Goal: Task Accomplishment & Management: Manage account settings

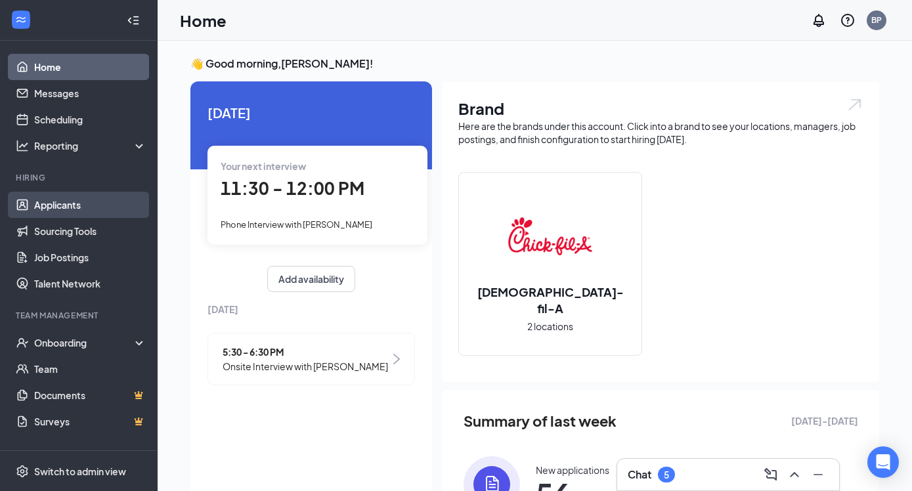
click at [64, 204] on link "Applicants" at bounding box center [90, 205] width 112 height 26
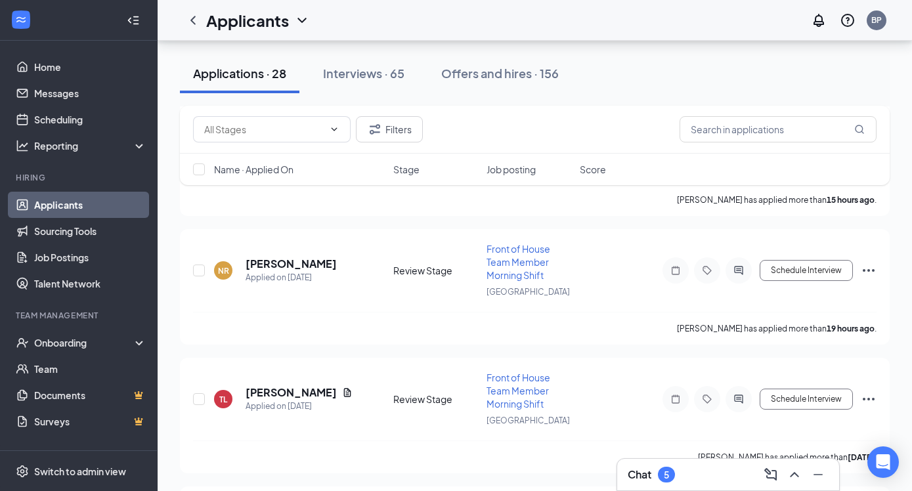
scroll to position [1066, 0]
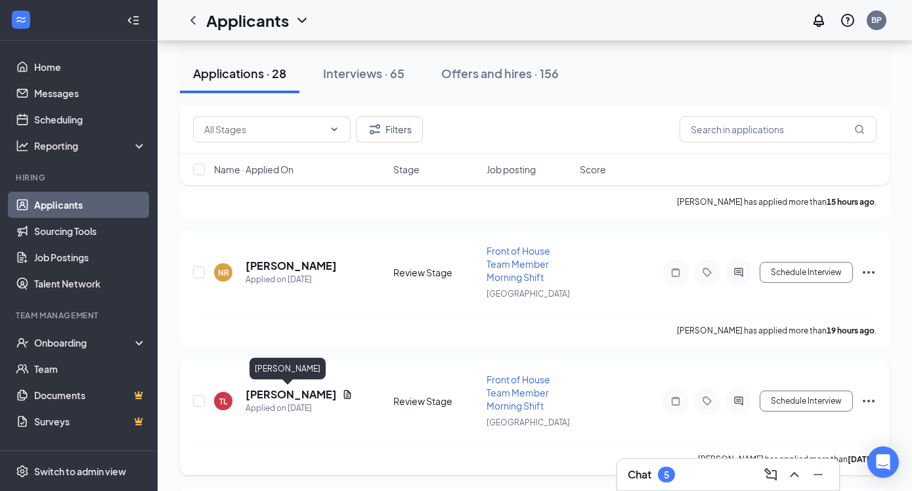
click at [297, 395] on h5 "[PERSON_NAME]" at bounding box center [291, 394] width 91 height 14
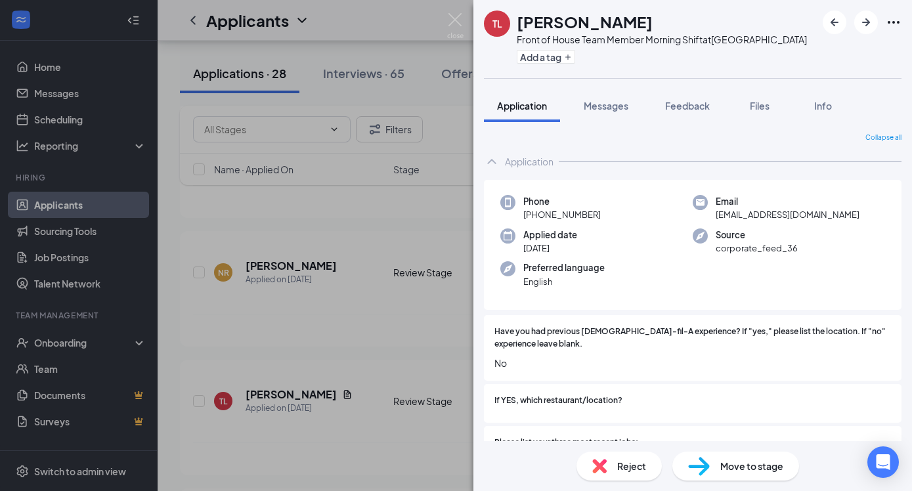
click at [630, 458] on div "Reject" at bounding box center [618, 466] width 85 height 29
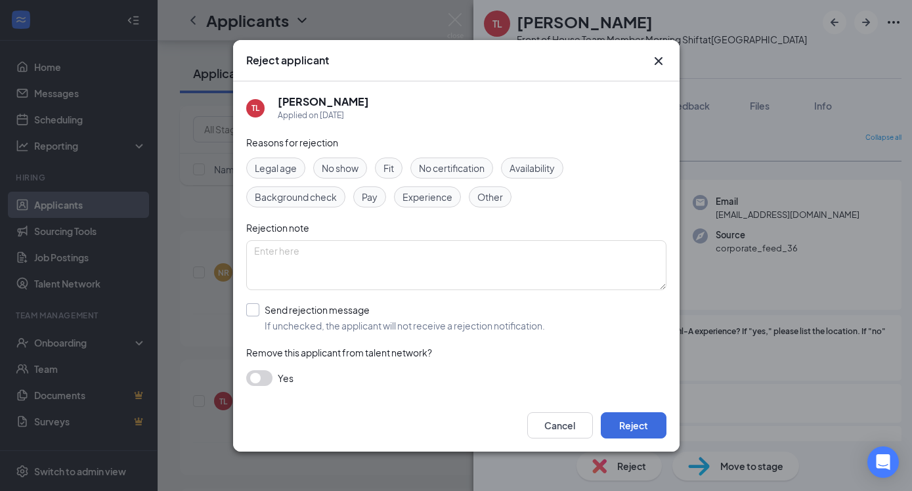
click at [322, 317] on div "Send rejection message If unchecked, the applicant will not receive a rejection…" at bounding box center [405, 317] width 280 height 29
click at [322, 317] on input "Send rejection message If unchecked, the applicant will not receive a rejection…" at bounding box center [395, 317] width 299 height 29
checkbox input "true"
click at [332, 387] on input "search" at bounding box center [451, 376] width 395 height 22
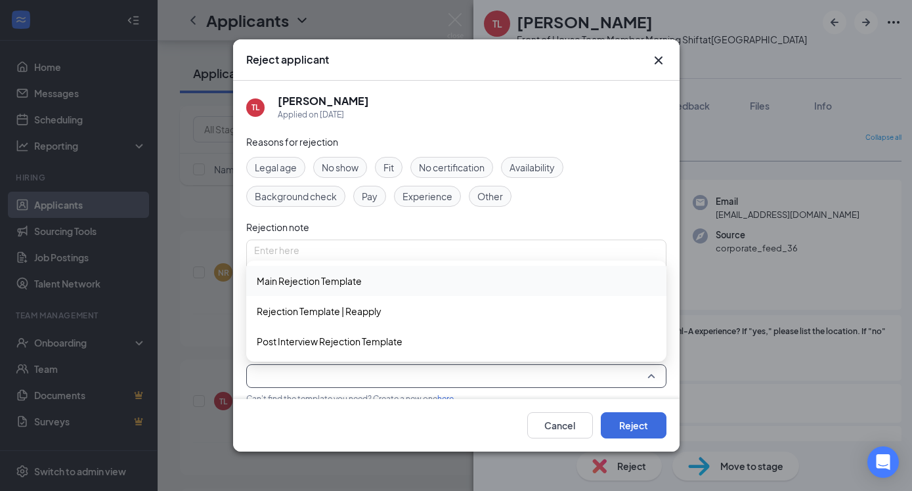
click at [354, 290] on div "Main Rejection Template" at bounding box center [456, 281] width 420 height 30
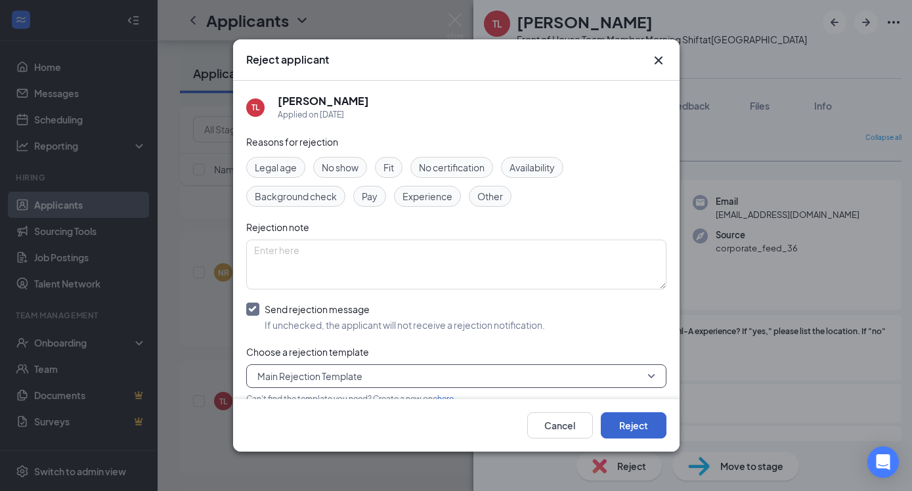
click at [645, 429] on button "Reject" at bounding box center [634, 425] width 66 height 26
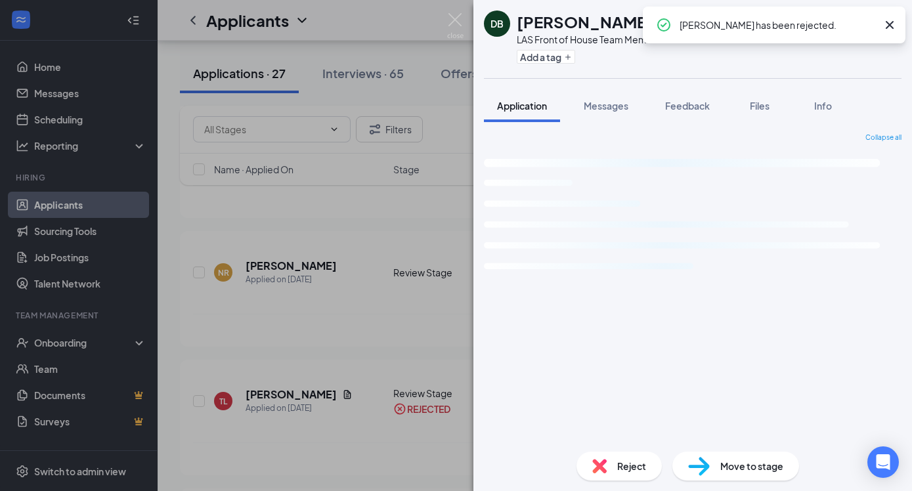
click at [406, 290] on div "DB [PERSON_NAME] LAS Front of House Team Member Mid-Shift at [GEOGRAPHIC_DATA] …" at bounding box center [456, 245] width 912 height 491
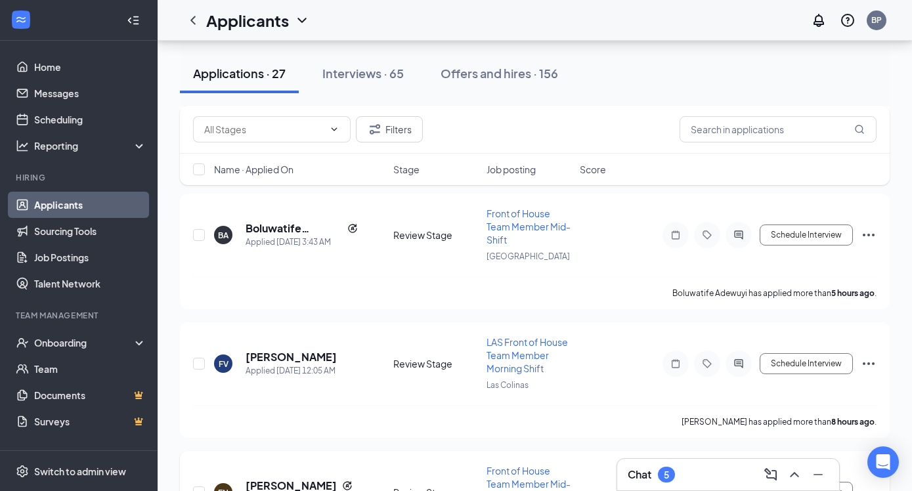
scroll to position [301, 0]
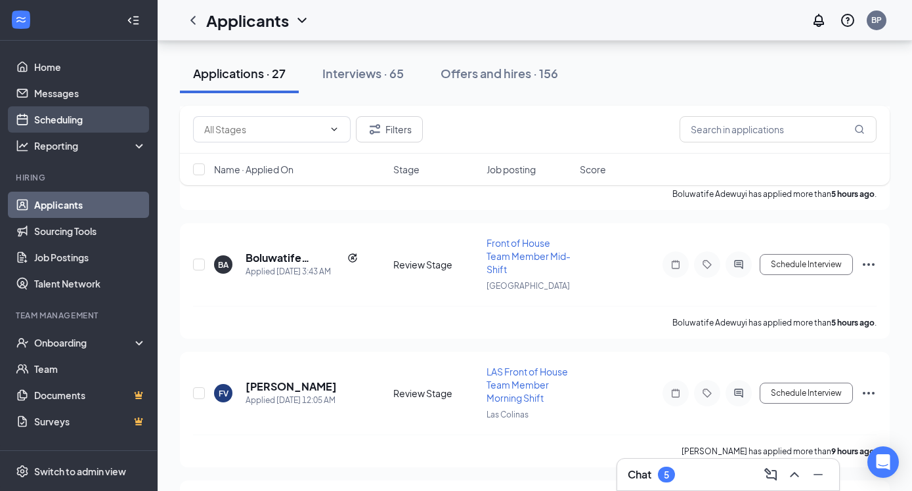
click at [49, 119] on link "Scheduling" at bounding box center [90, 119] width 112 height 26
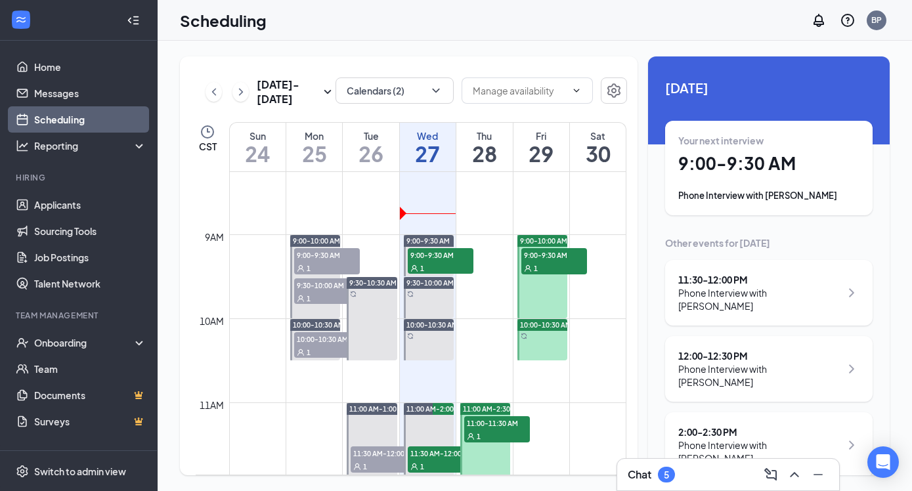
scroll to position [699, 0]
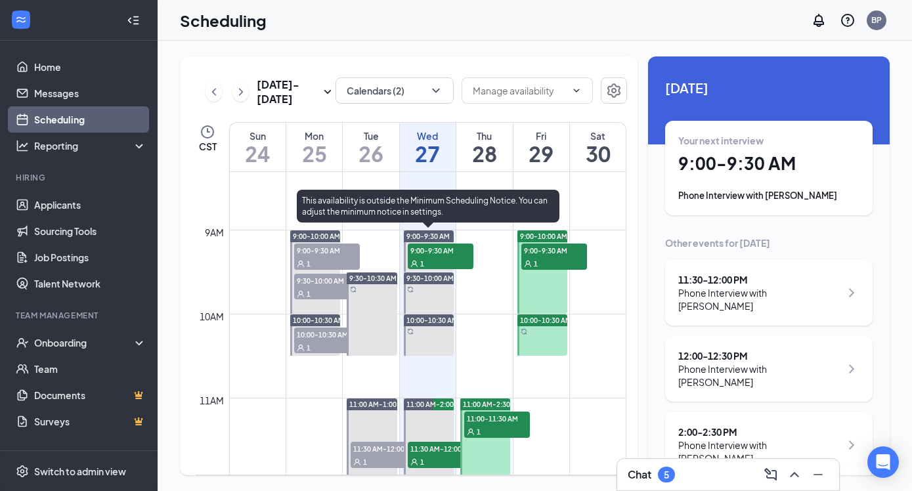
click at [445, 263] on div "1" at bounding box center [441, 263] width 66 height 13
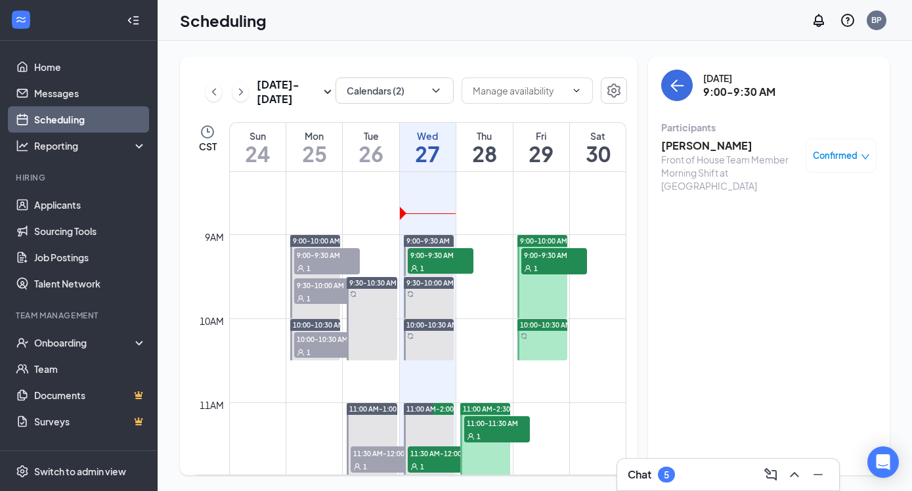
scroll to position [693, 0]
click at [701, 150] on h3 "[PERSON_NAME]" at bounding box center [730, 146] width 138 height 14
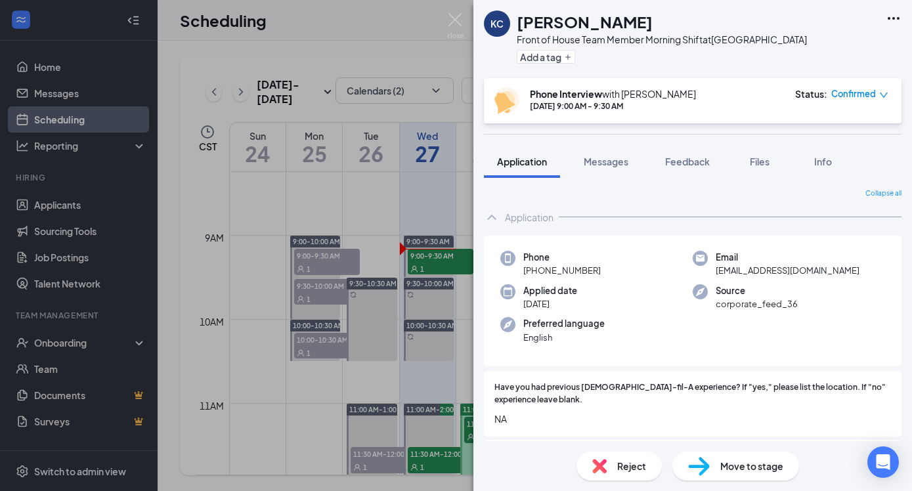
drag, startPoint x: 699, startPoint y: 27, endPoint x: 520, endPoint y: 26, distance: 179.3
click at [520, 26] on div "[PERSON_NAME]" at bounding box center [662, 22] width 290 height 22
copy h1 "[PERSON_NAME]"
